Goal: Find contact information: Find contact information

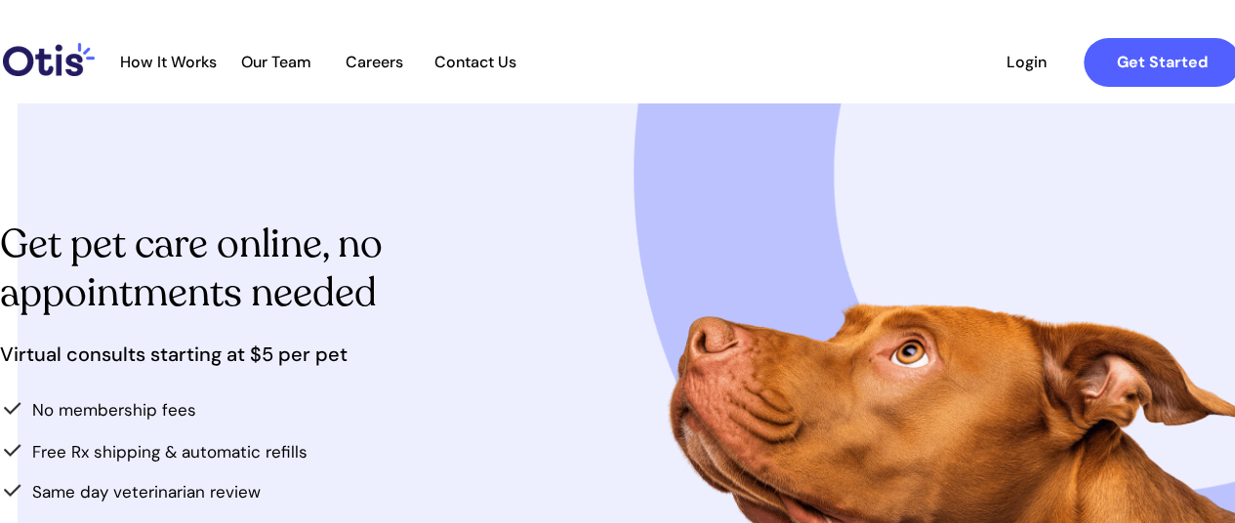
click at [490, 56] on span "Contact Us" at bounding box center [475, 62] width 102 height 19
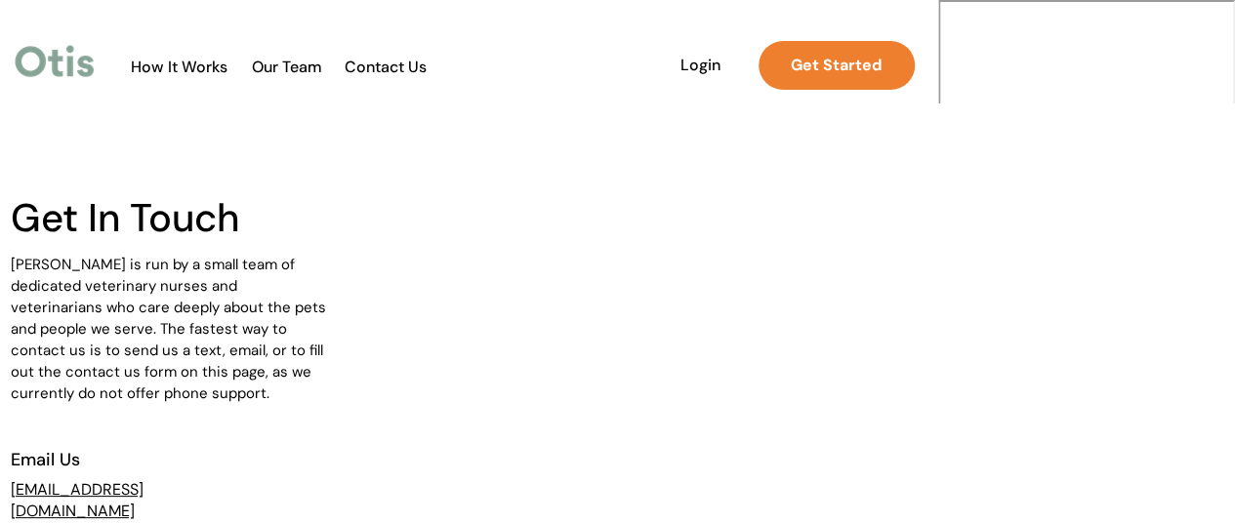
click at [335, 61] on span "Our Team" at bounding box center [287, 67] width 96 height 19
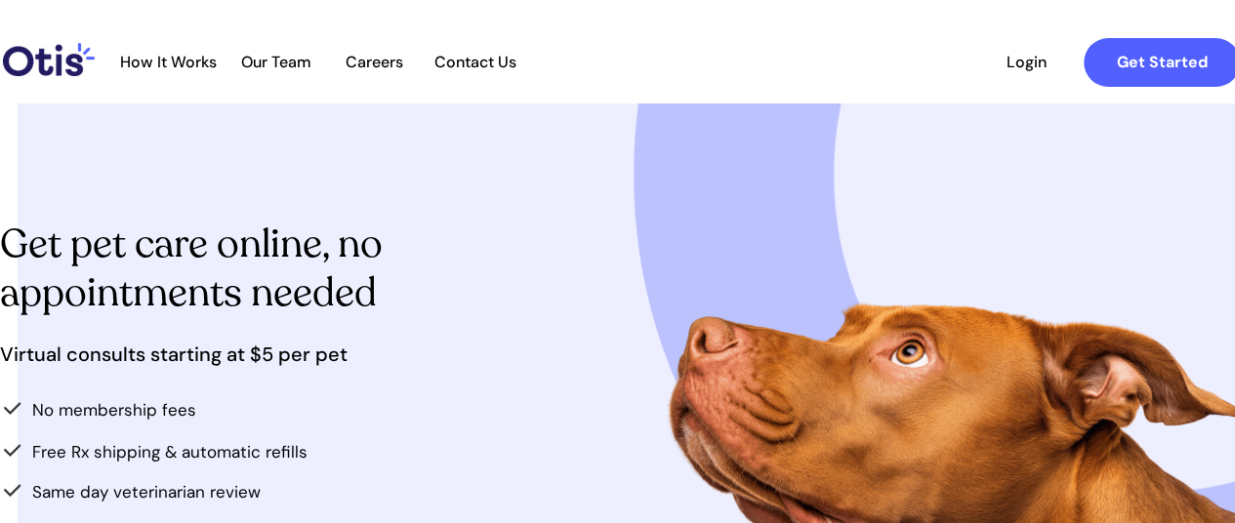
click at [588, 60] on div at bounding box center [680, 62] width 1158 height 72
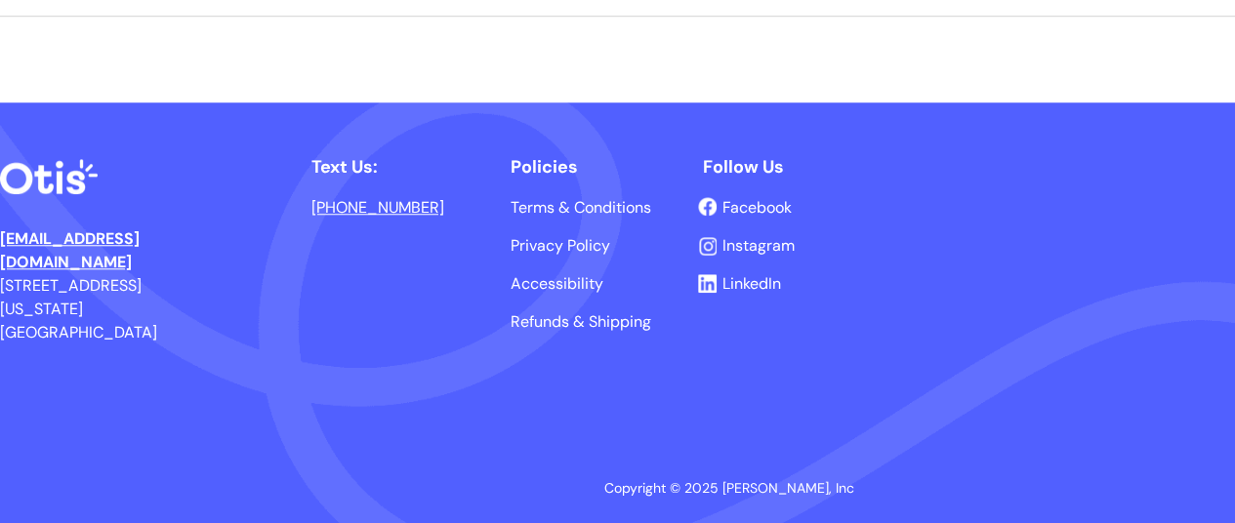
scroll to position [4496, 0]
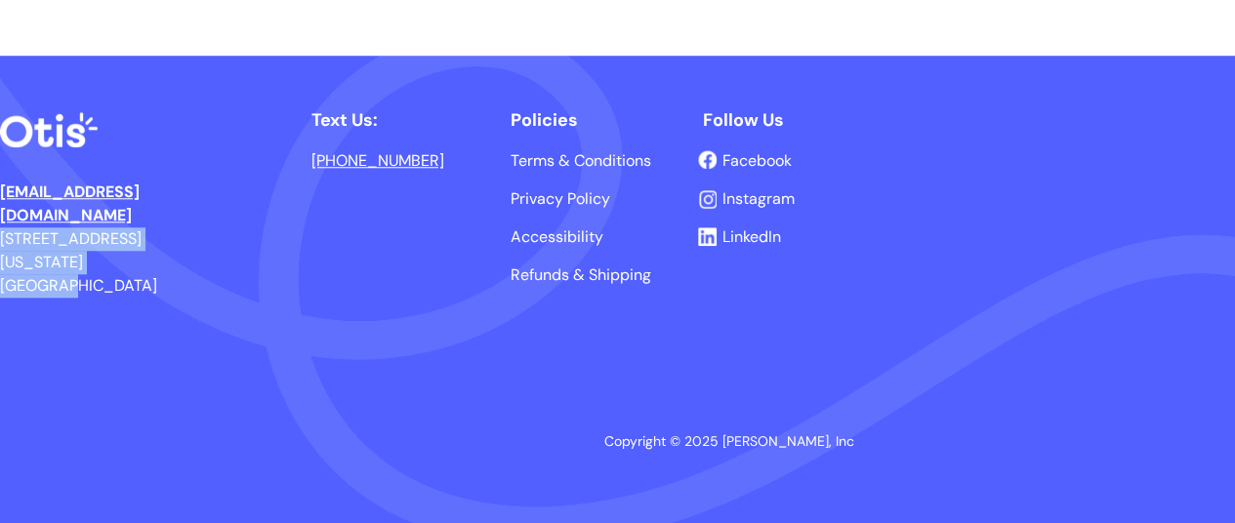
drag, startPoint x: 171, startPoint y: 248, endPoint x: 0, endPoint y: 218, distance: 173.5
click at [0, 218] on p "hello@otisforpets.com 41 Union Square W New York, NY 10003" at bounding box center [92, 239] width 184 height 117
copy span "41 Union Square W New York, NY 10003"
